Goal: Information Seeking & Learning: Check status

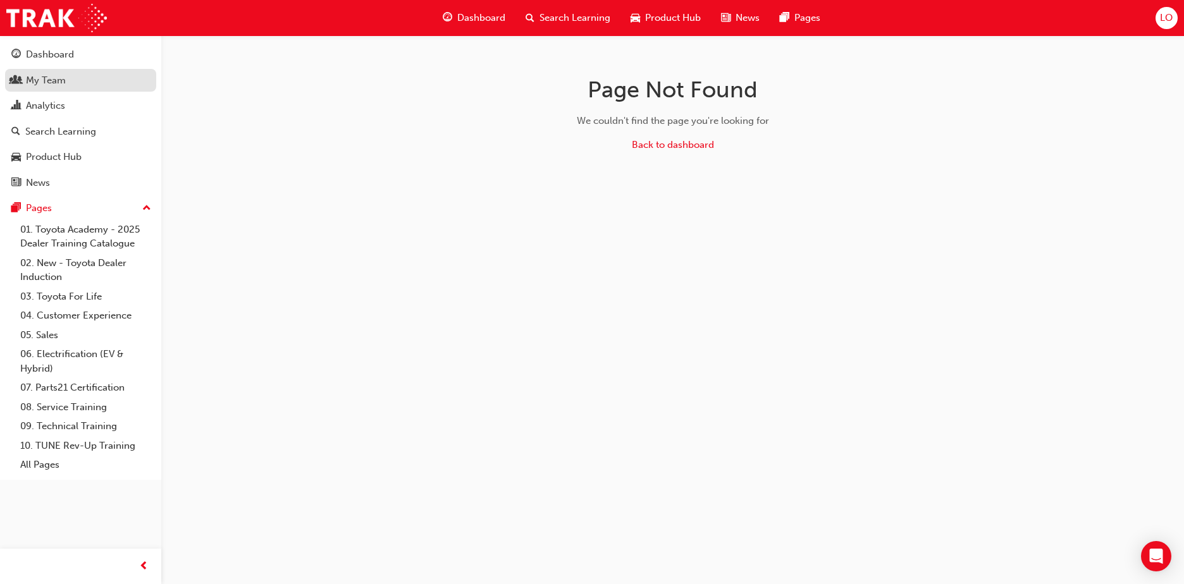
click at [60, 80] on div "My Team" at bounding box center [46, 80] width 40 height 15
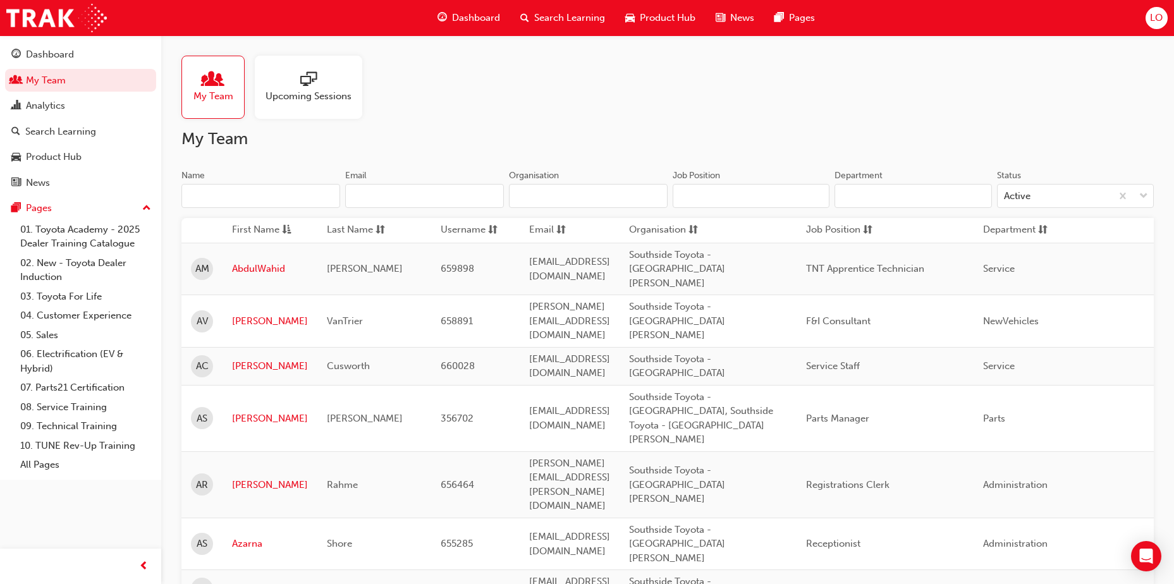
click at [231, 188] on input "Name" at bounding box center [260, 196] width 159 height 24
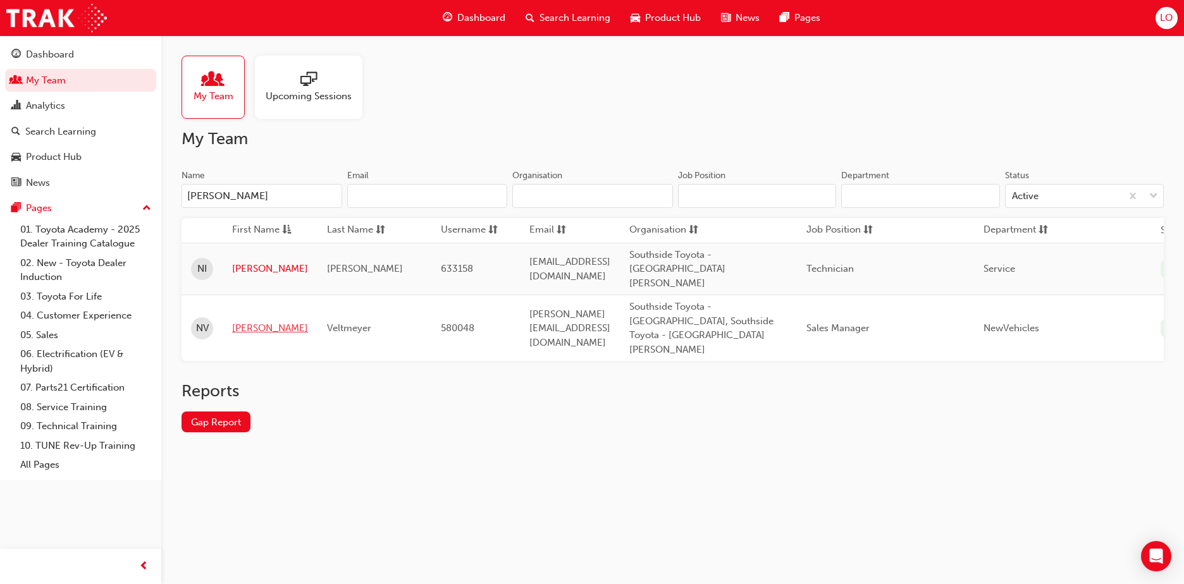
type input "[PERSON_NAME]"
click at [248, 321] on link "[PERSON_NAME]" at bounding box center [270, 328] width 76 height 15
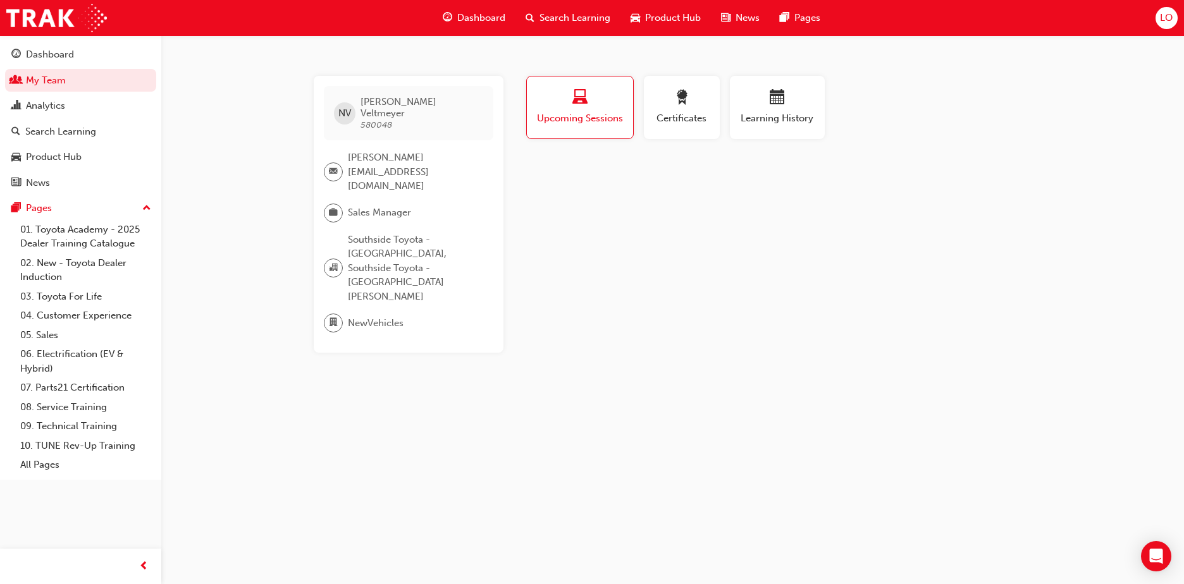
click at [568, 126] on button "Upcoming Sessions" at bounding box center [579, 107] width 107 height 63
click at [668, 121] on span "Certificates" at bounding box center [681, 118] width 57 height 15
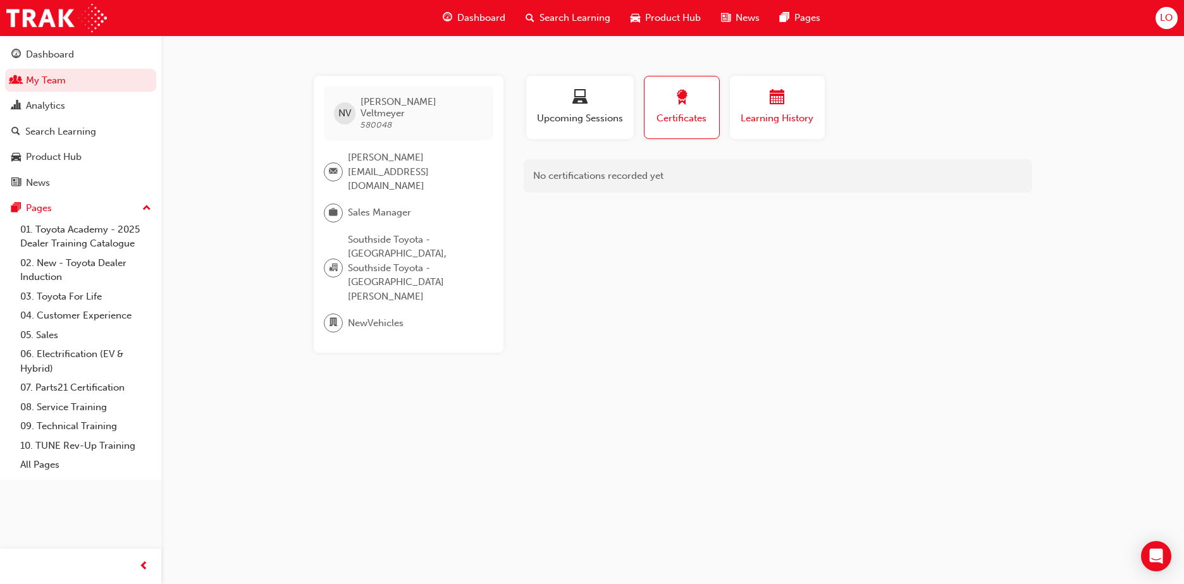
click at [770, 103] on span "calendar-icon" at bounding box center [776, 98] width 15 height 17
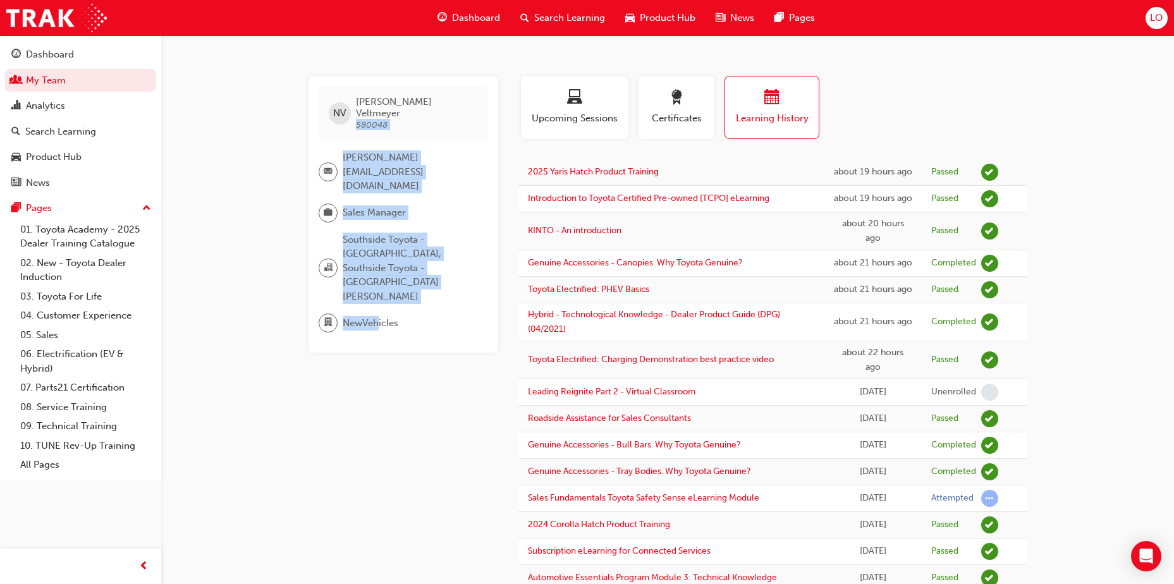
drag, startPoint x: 504, startPoint y: 52, endPoint x: 377, endPoint y: 415, distance: 384.3
drag, startPoint x: 377, startPoint y: 415, endPoint x: 369, endPoint y: 403, distance: 14.9
drag, startPoint x: 245, startPoint y: 75, endPoint x: 425, endPoint y: 363, distance: 339.6
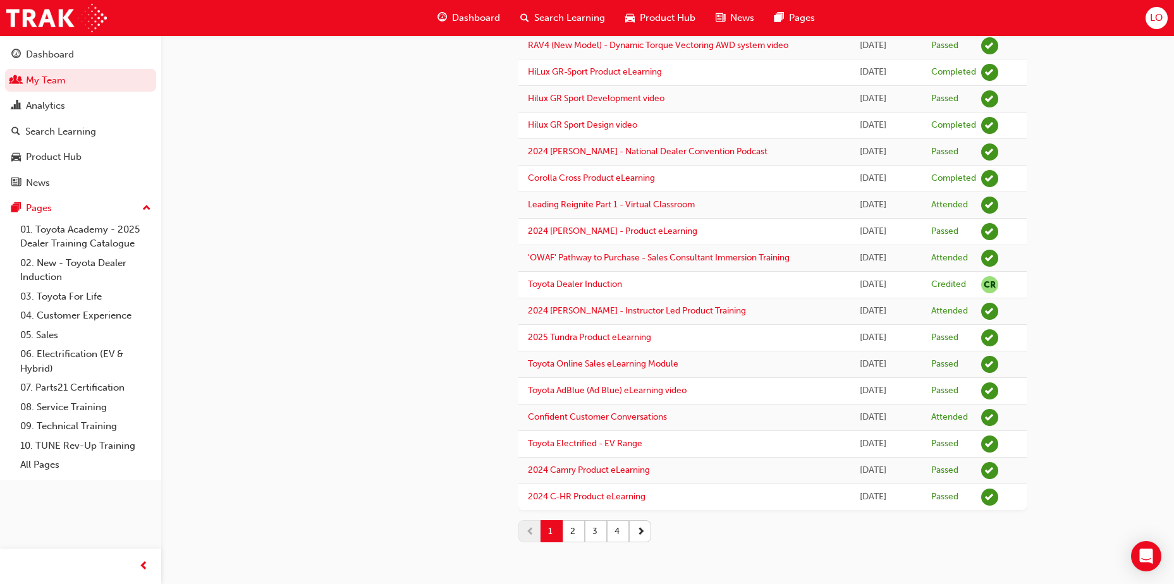
scroll to position [1056, 0]
click at [566, 534] on button "2" at bounding box center [574, 531] width 22 height 22
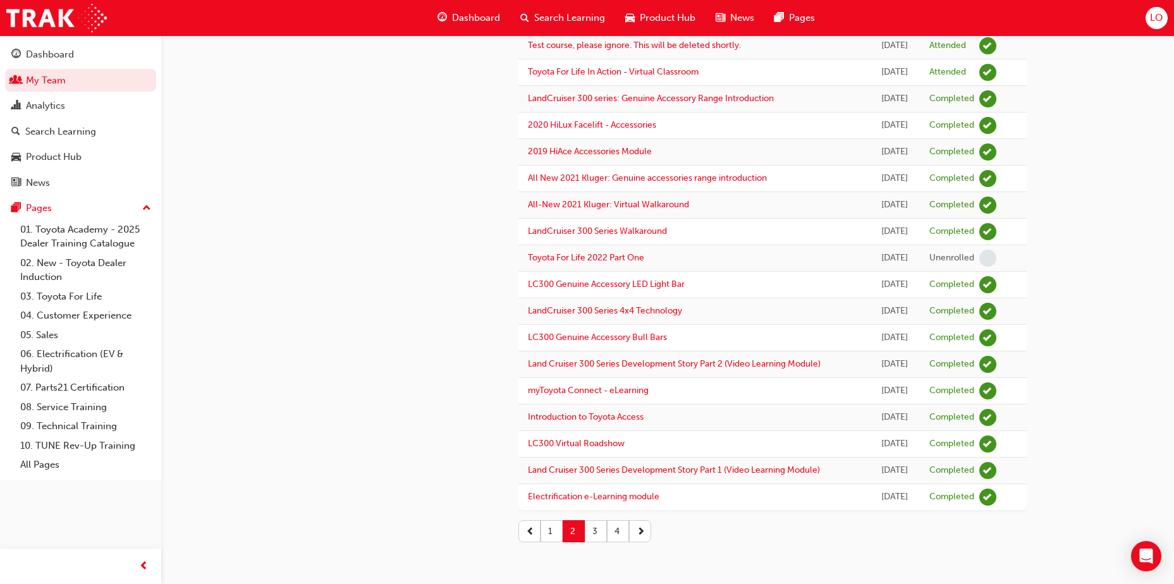
scroll to position [1044, 0]
click at [558, 527] on button "1" at bounding box center [552, 531] width 22 height 22
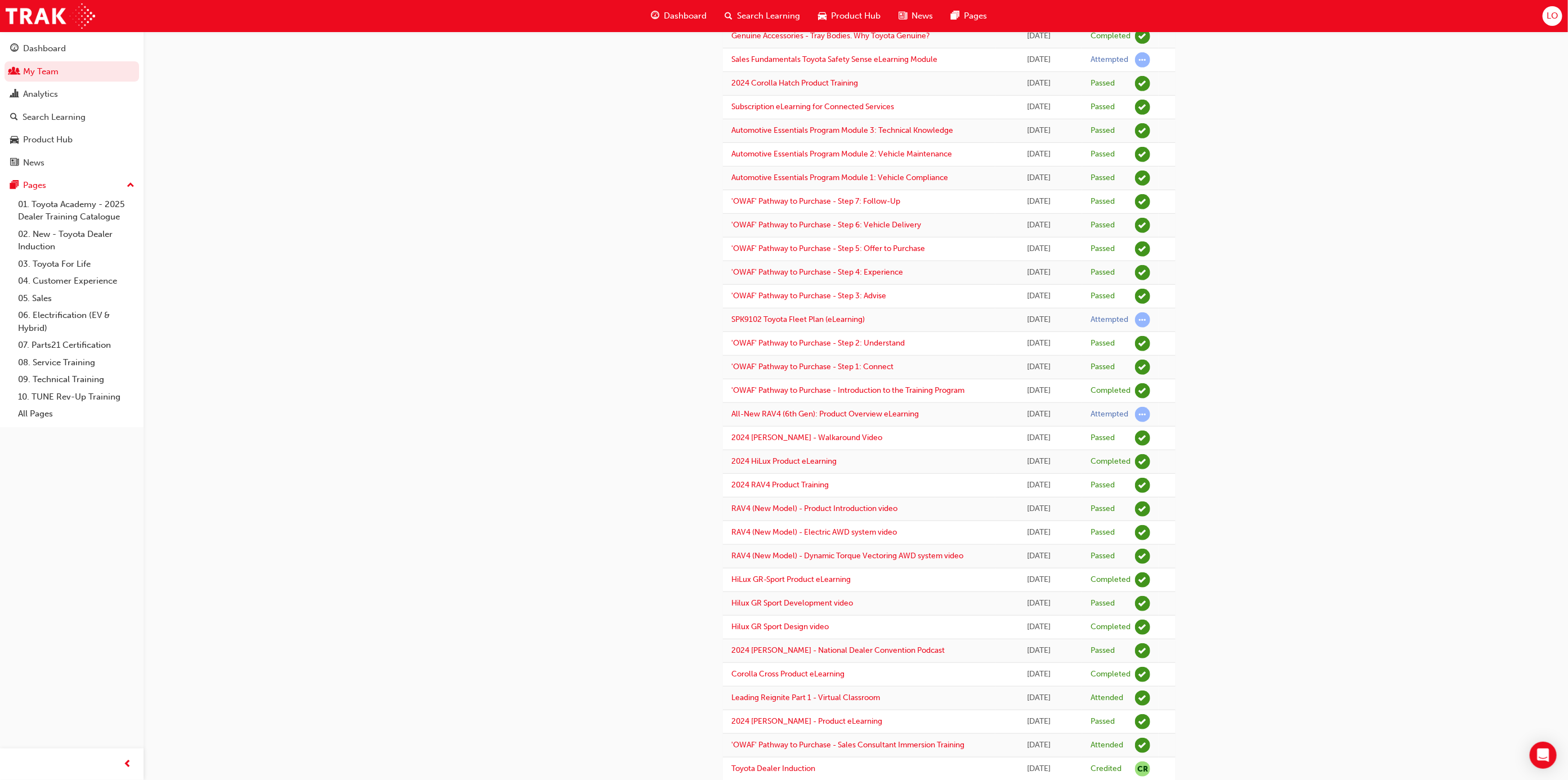
scroll to position [619, 0]
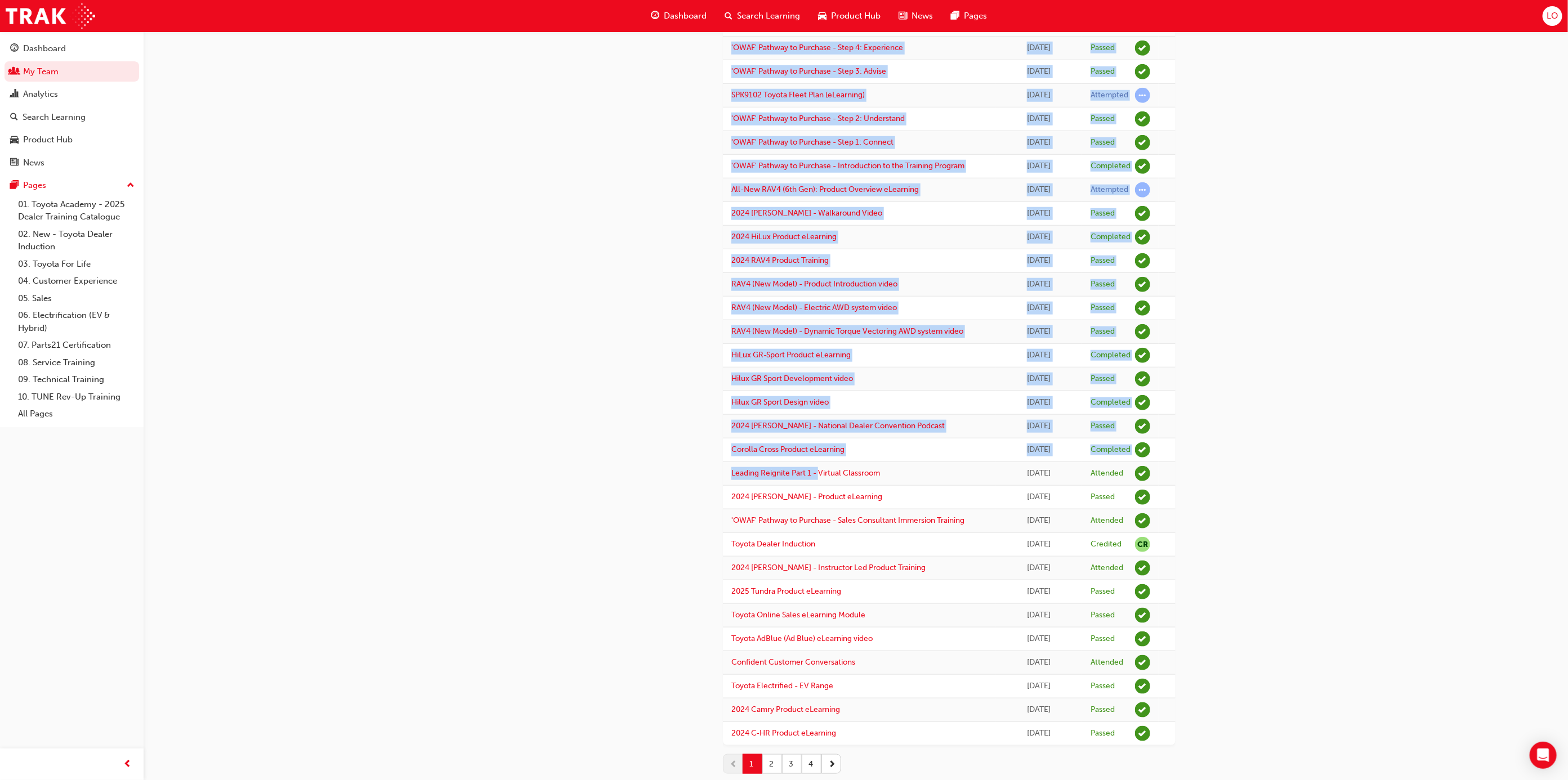
drag, startPoint x: 704, startPoint y: 515, endPoint x: 819, endPoint y: 519, distance: 115.1
click at [819, 519] on div "NV [PERSON_NAME] 580048 [PERSON_NAME][EMAIL_ADDRESS][DOMAIN_NAME] Sales Manager…" at bounding box center [856, 116] width 676 height 1334
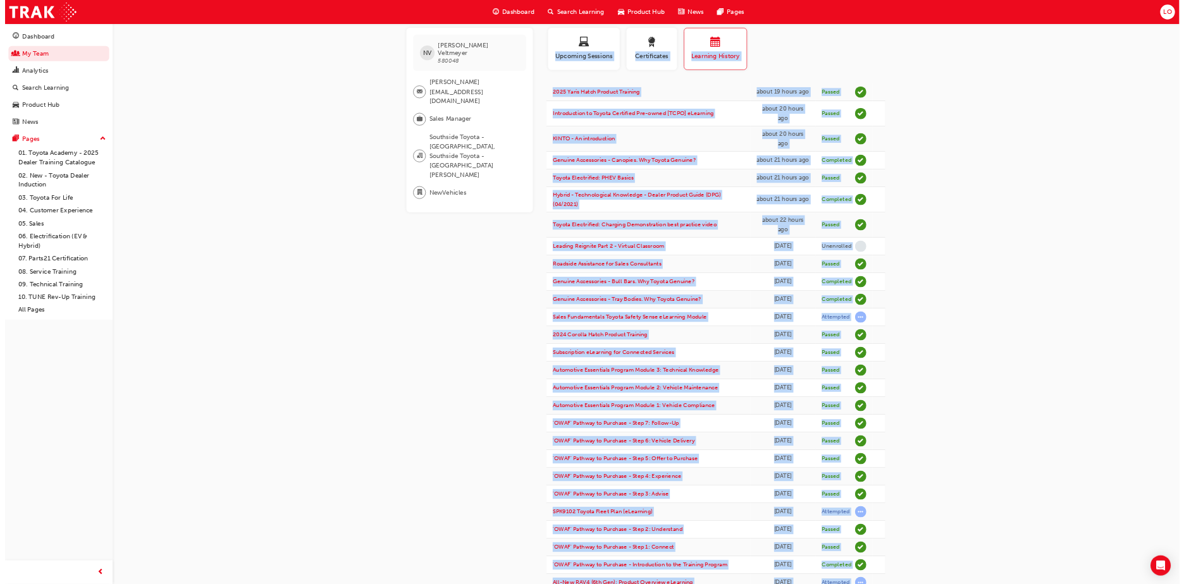
scroll to position [0, 0]
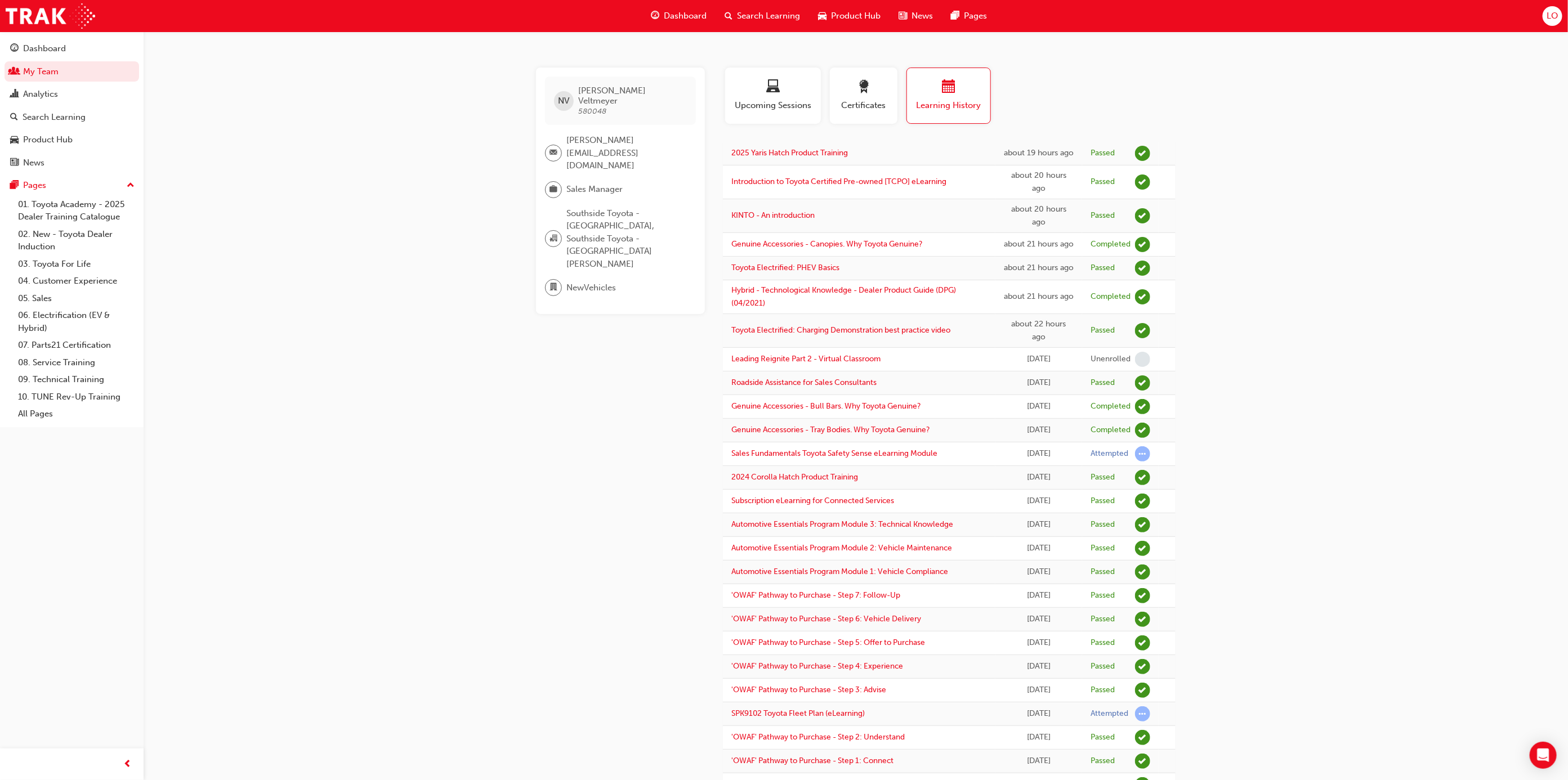
click at [1053, 208] on div "NV [PERSON_NAME] 580048 [PERSON_NAME][EMAIL_ADDRESS][DOMAIN_NAME] Sales Manager…" at bounding box center [784, 715] width 1568 height 1430
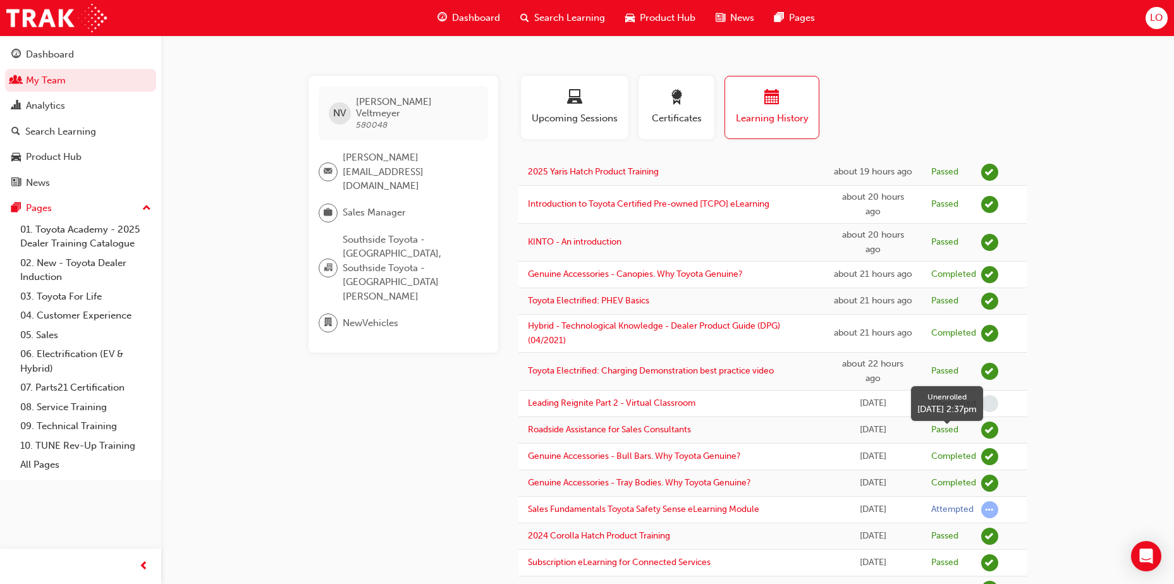
click at [989, 412] on span "learningRecordVerb_NONE-icon" at bounding box center [989, 403] width 17 height 17
click at [604, 101] on div "button" at bounding box center [574, 100] width 89 height 20
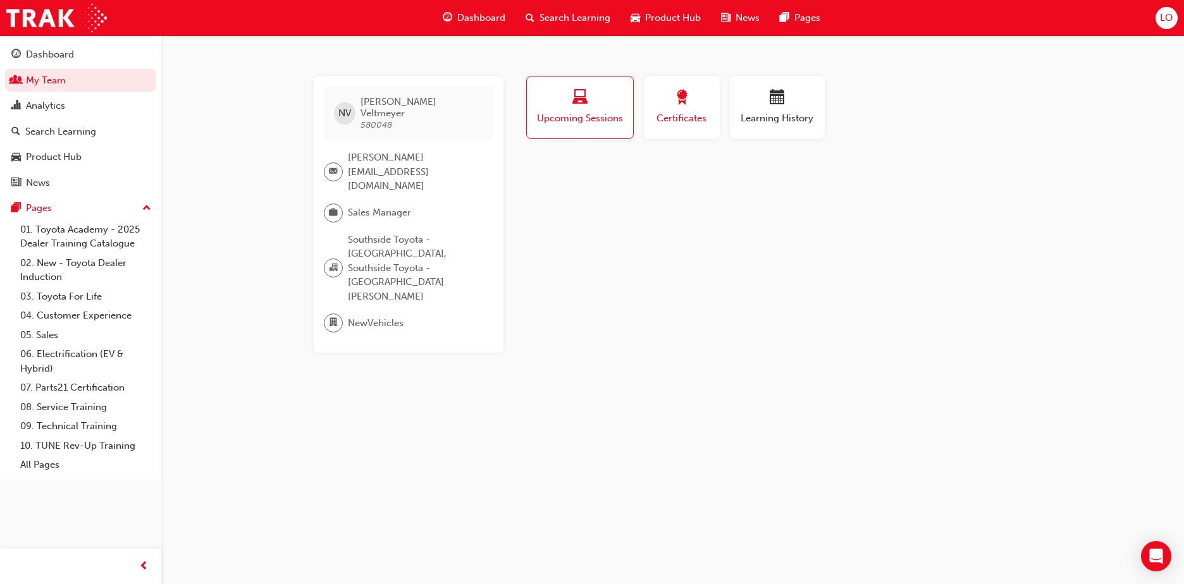
click at [674, 102] on span "award-icon" at bounding box center [681, 98] width 15 height 17
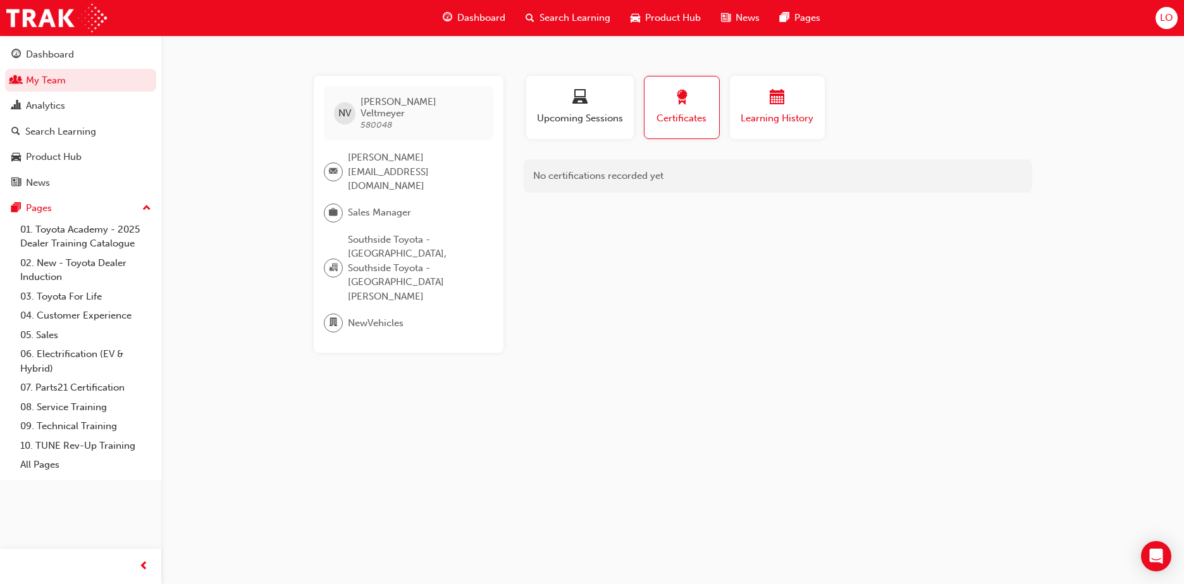
click at [774, 102] on span "calendar-icon" at bounding box center [776, 98] width 15 height 17
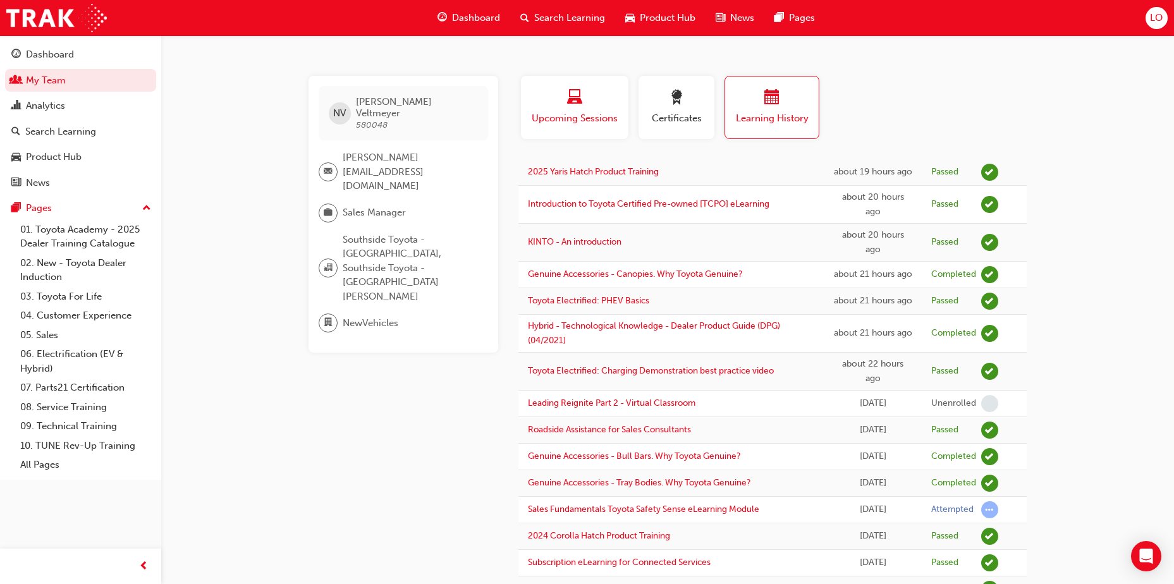
click at [575, 106] on span "laptop-icon" at bounding box center [574, 98] width 15 height 17
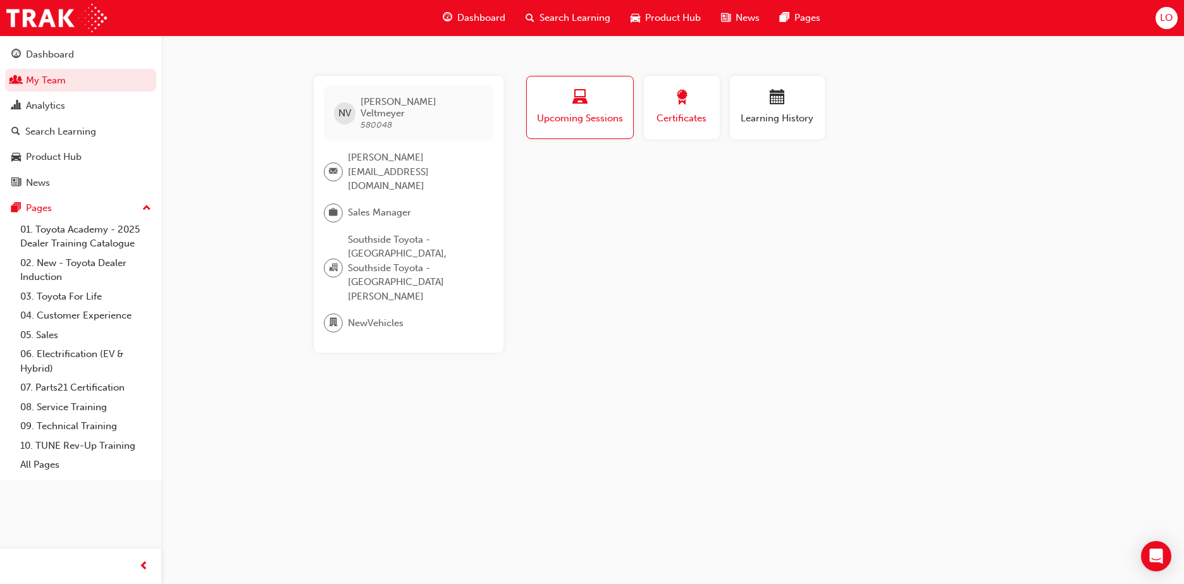
click at [649, 104] on button "Certificates" at bounding box center [682, 107] width 76 height 63
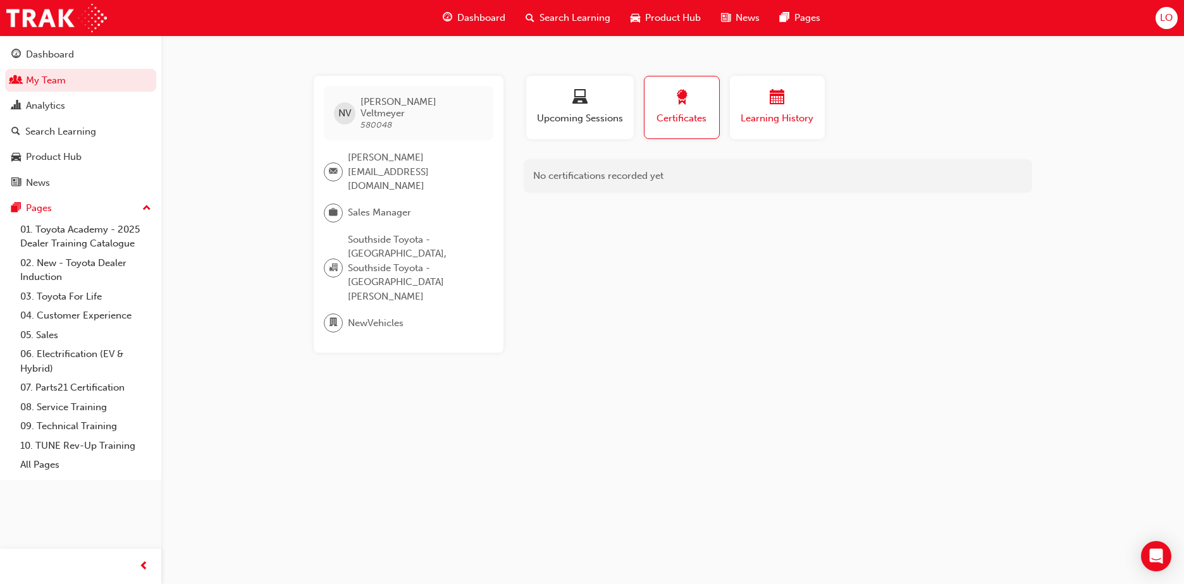
click at [771, 106] on span "calendar-icon" at bounding box center [776, 98] width 15 height 17
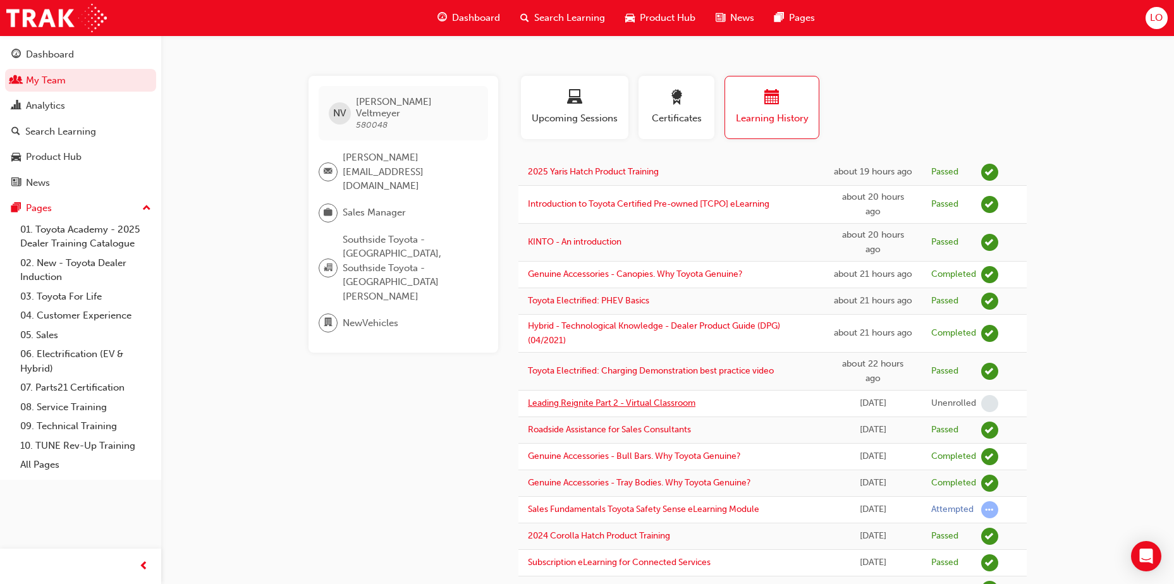
click at [666, 408] on link "Leading Reignite Part 2 - Virtual Classroom" at bounding box center [612, 403] width 168 height 11
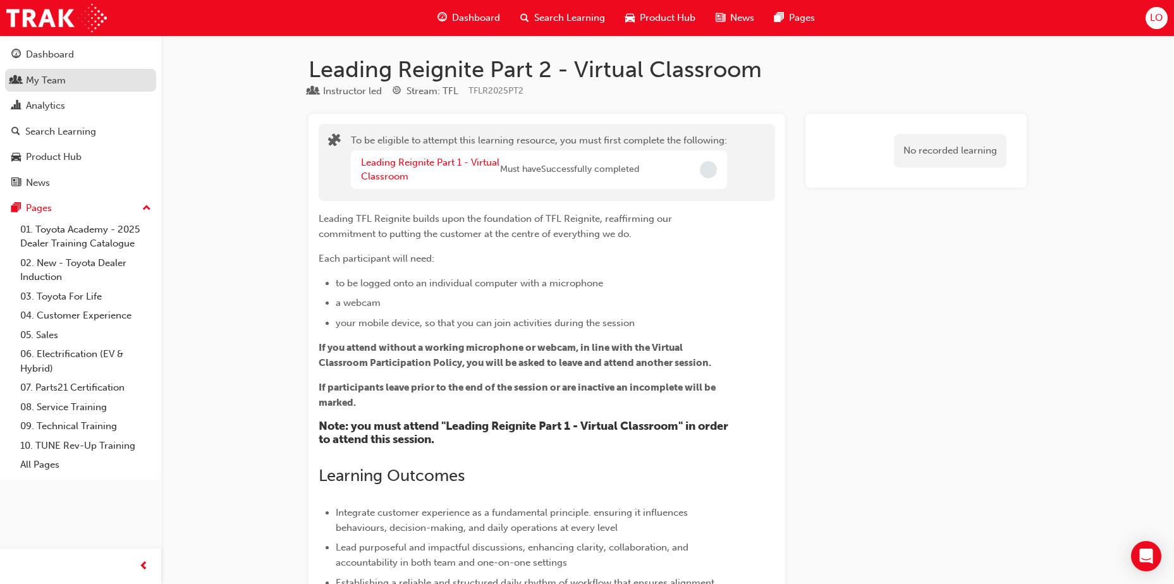
click at [48, 86] on div "My Team" at bounding box center [46, 80] width 40 height 15
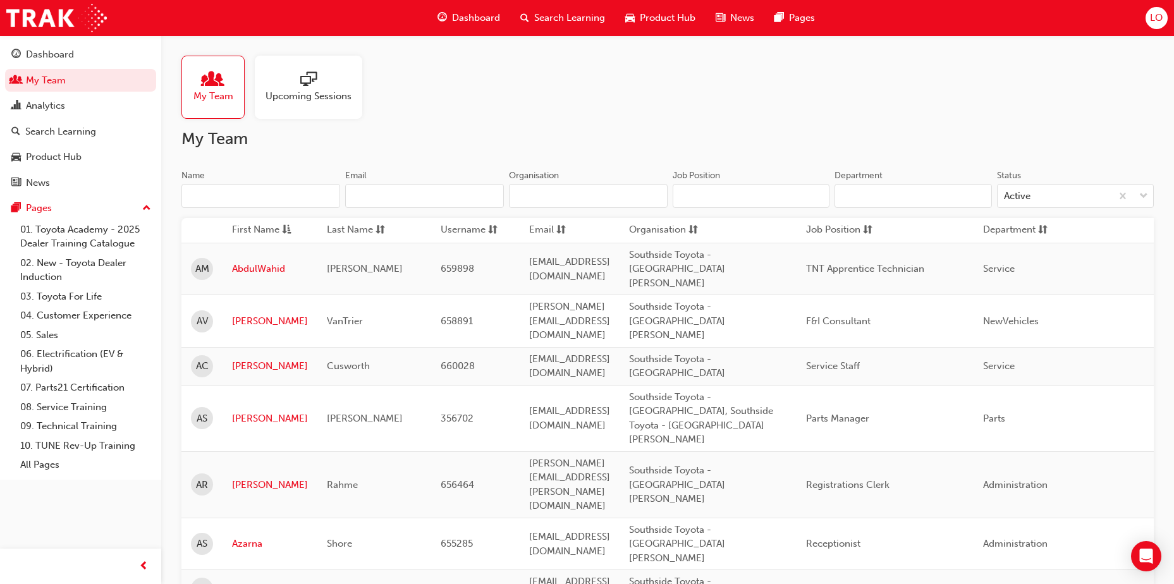
click at [211, 195] on input "Name" at bounding box center [260, 196] width 159 height 24
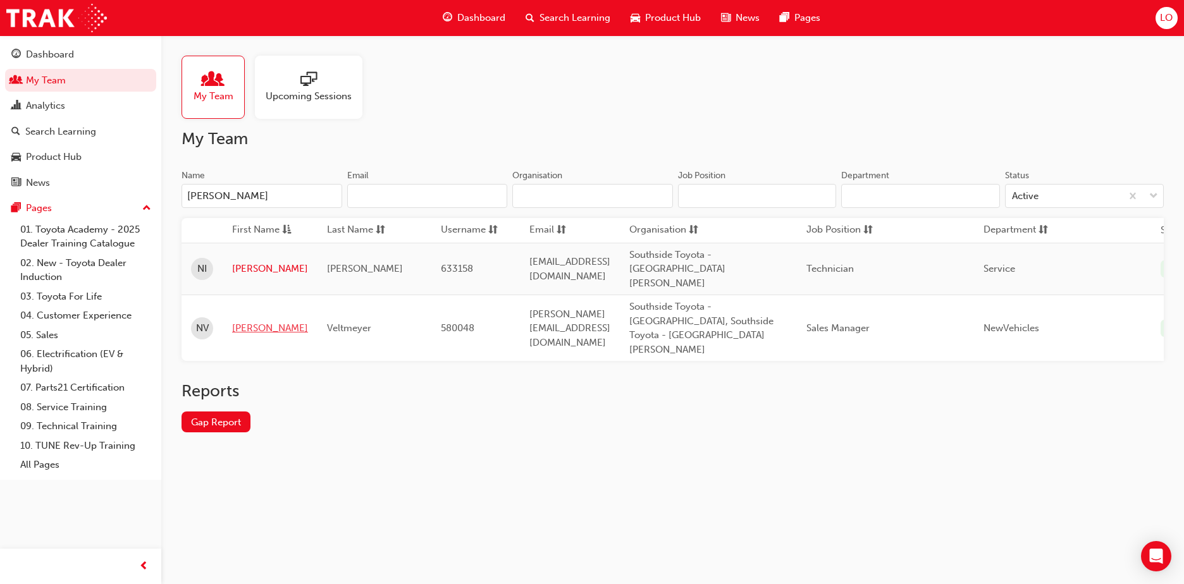
type input "[PERSON_NAME]"
click at [248, 321] on link "[PERSON_NAME]" at bounding box center [270, 328] width 76 height 15
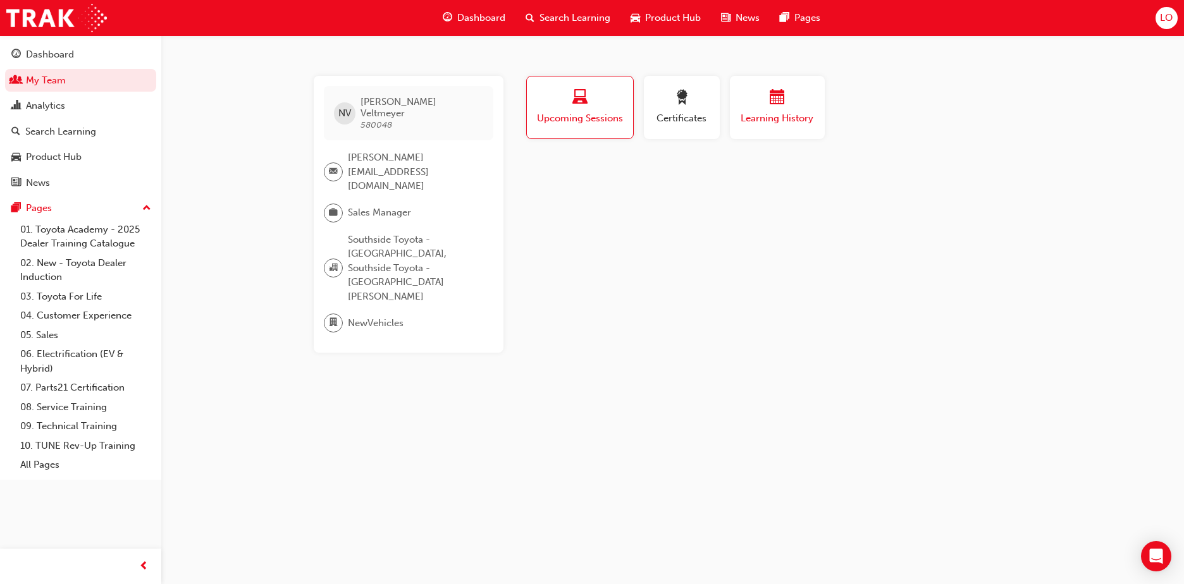
click at [757, 113] on span "Learning History" at bounding box center [777, 118] width 76 height 15
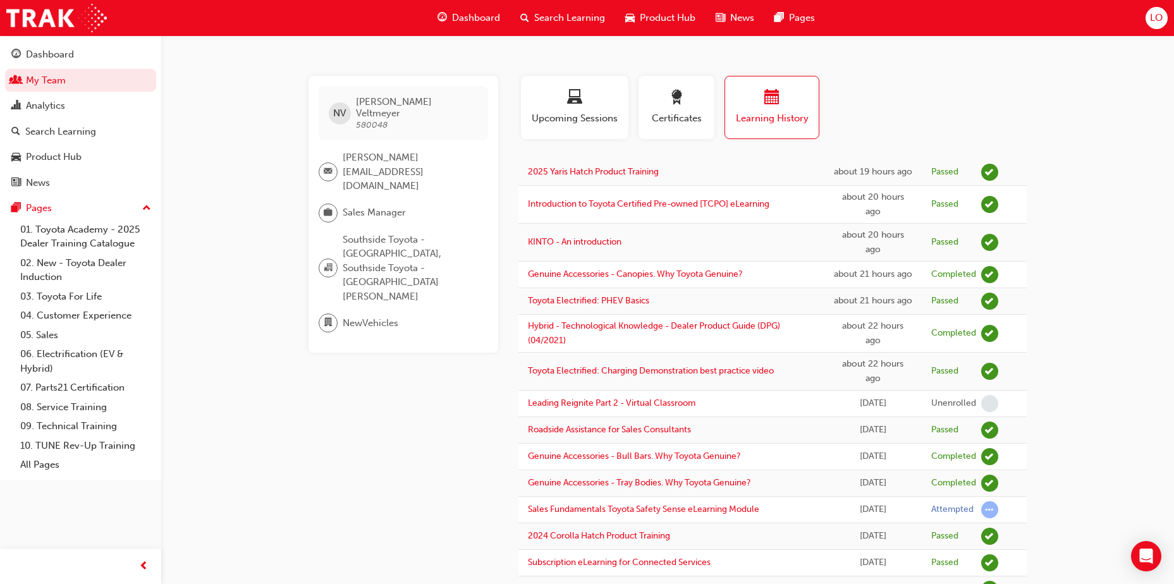
click at [49, 62] on div "Dashboard" at bounding box center [80, 55] width 138 height 16
